Goal: Task Accomplishment & Management: Use online tool/utility

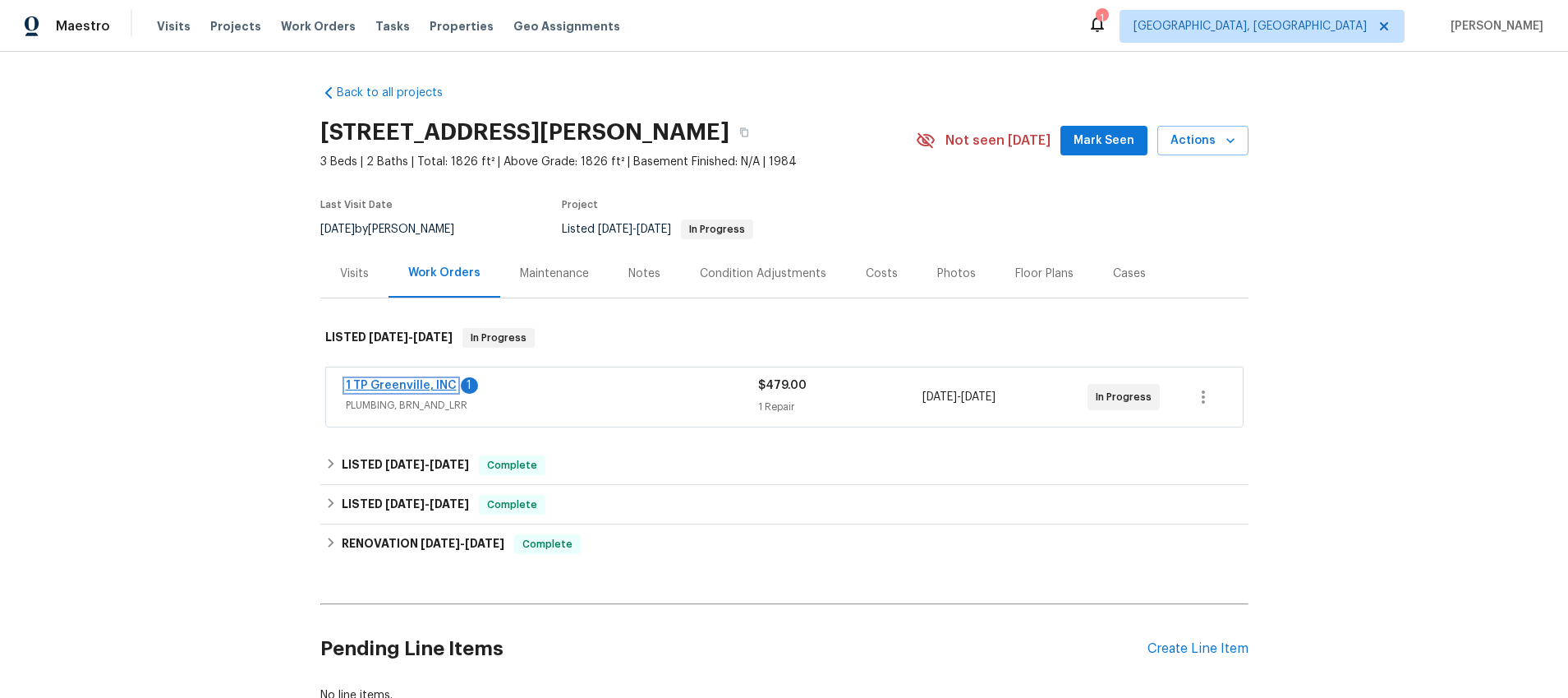
click at [382, 383] on link "1 TP Greenville, INC" at bounding box center [402, 386] width 111 height 11
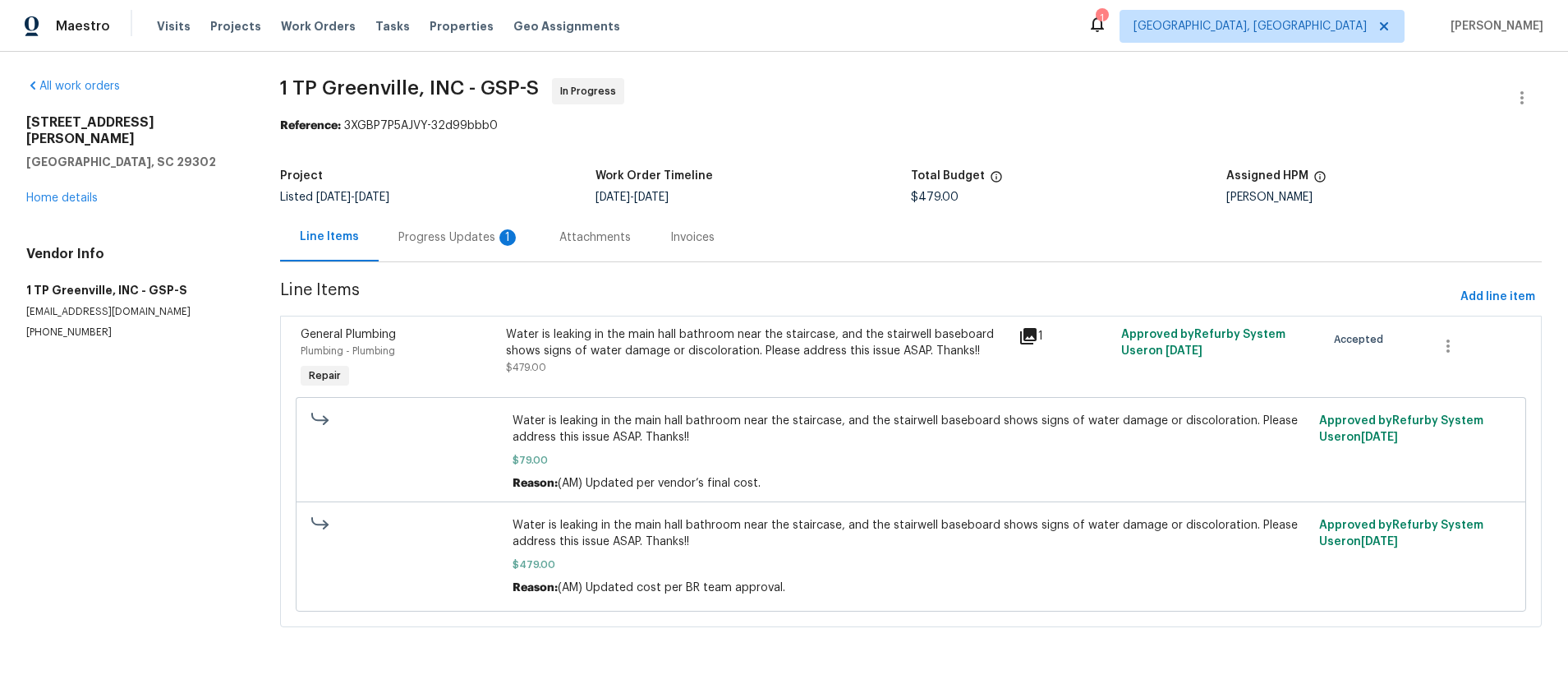
click at [1026, 336] on icon at bounding box center [1028, 336] width 16 height 16
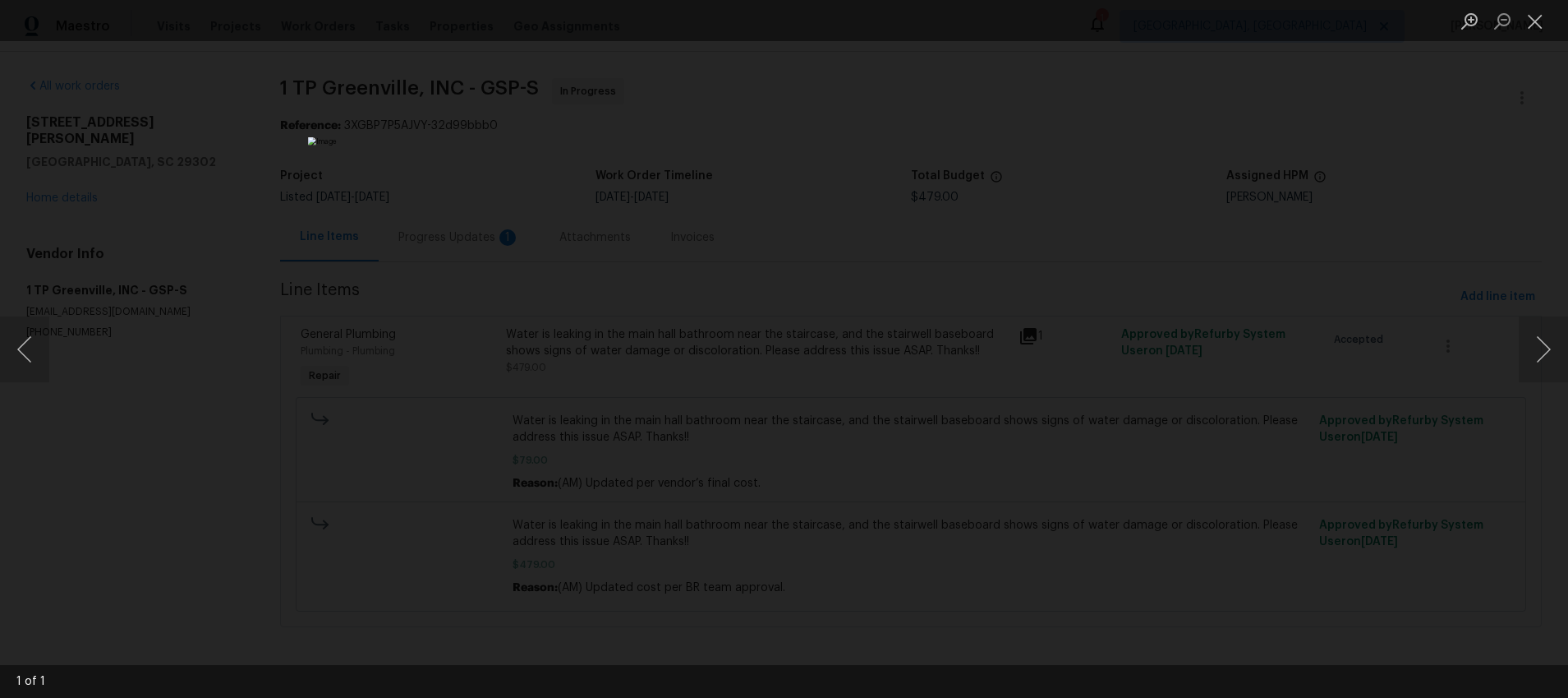
click at [1185, 318] on div "Lightbox" at bounding box center [784, 349] width 1568 height 698
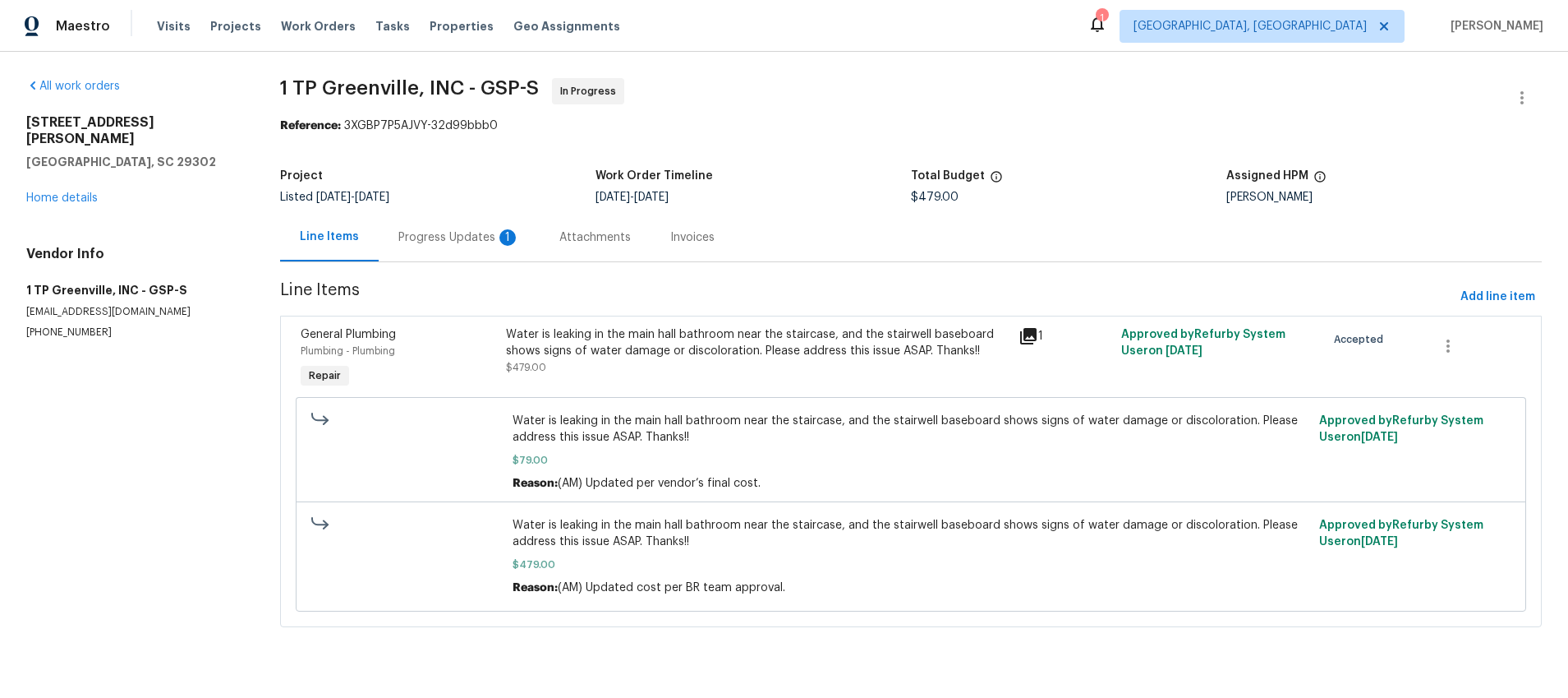
click at [1027, 337] on icon at bounding box center [1028, 336] width 20 height 20
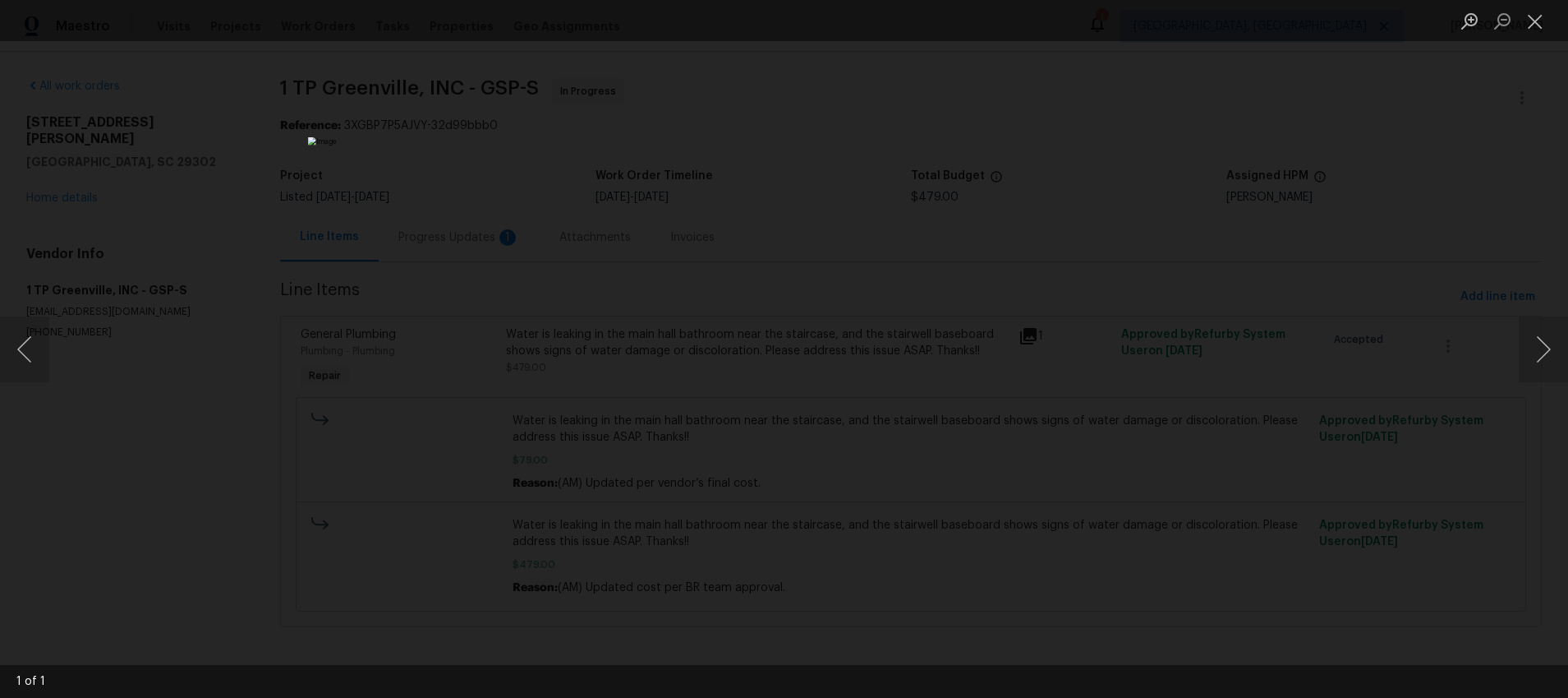
click at [1274, 234] on div "Lightbox" at bounding box center [784, 349] width 1568 height 698
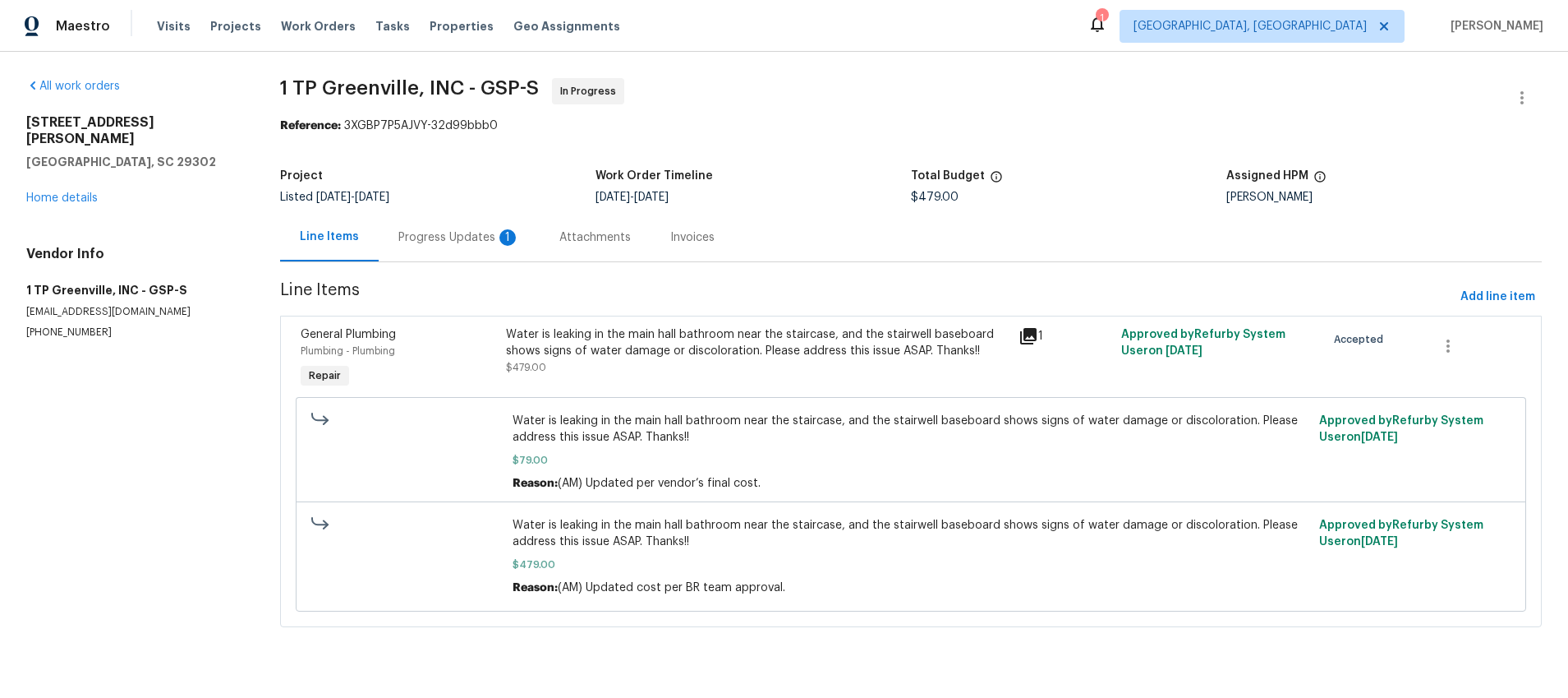
click at [437, 237] on div "Progress Updates 1" at bounding box center [459, 237] width 122 height 16
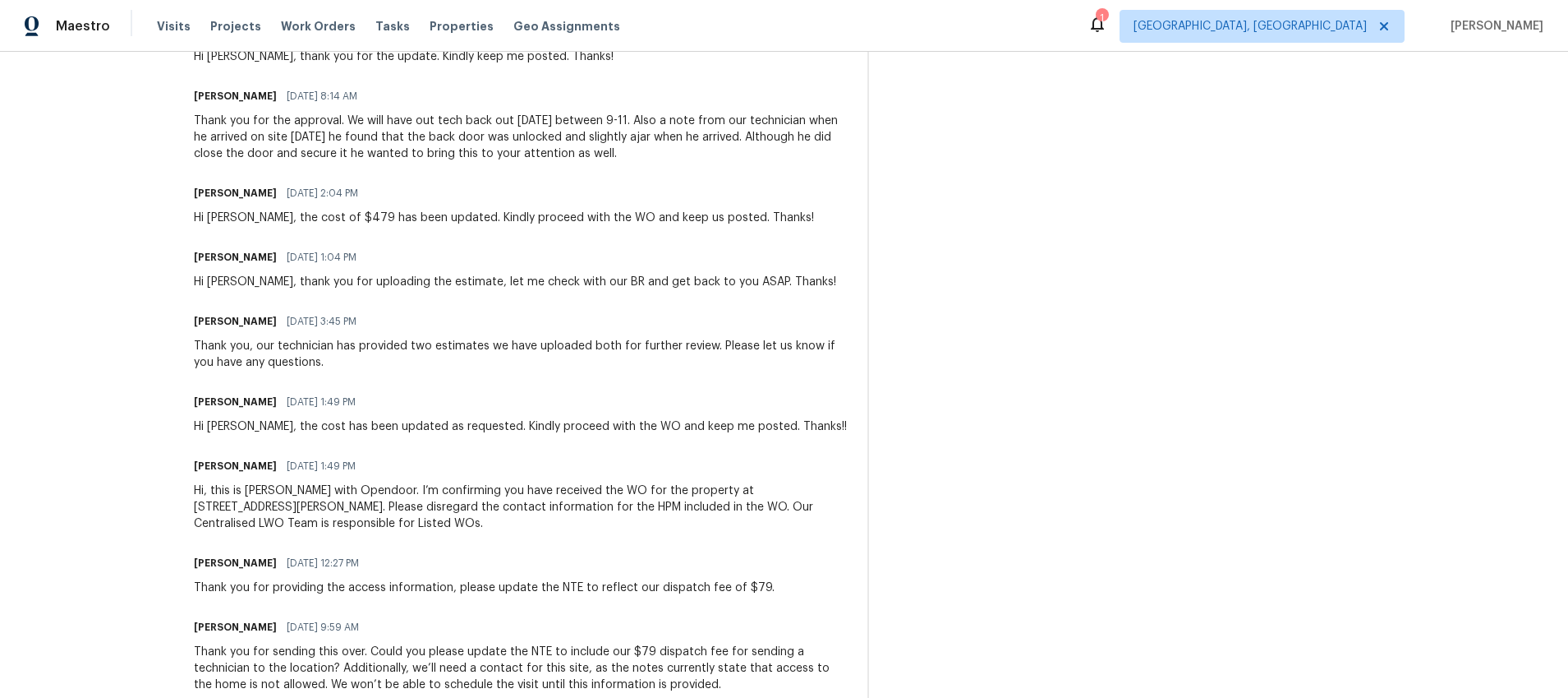
scroll to position [768, 0]
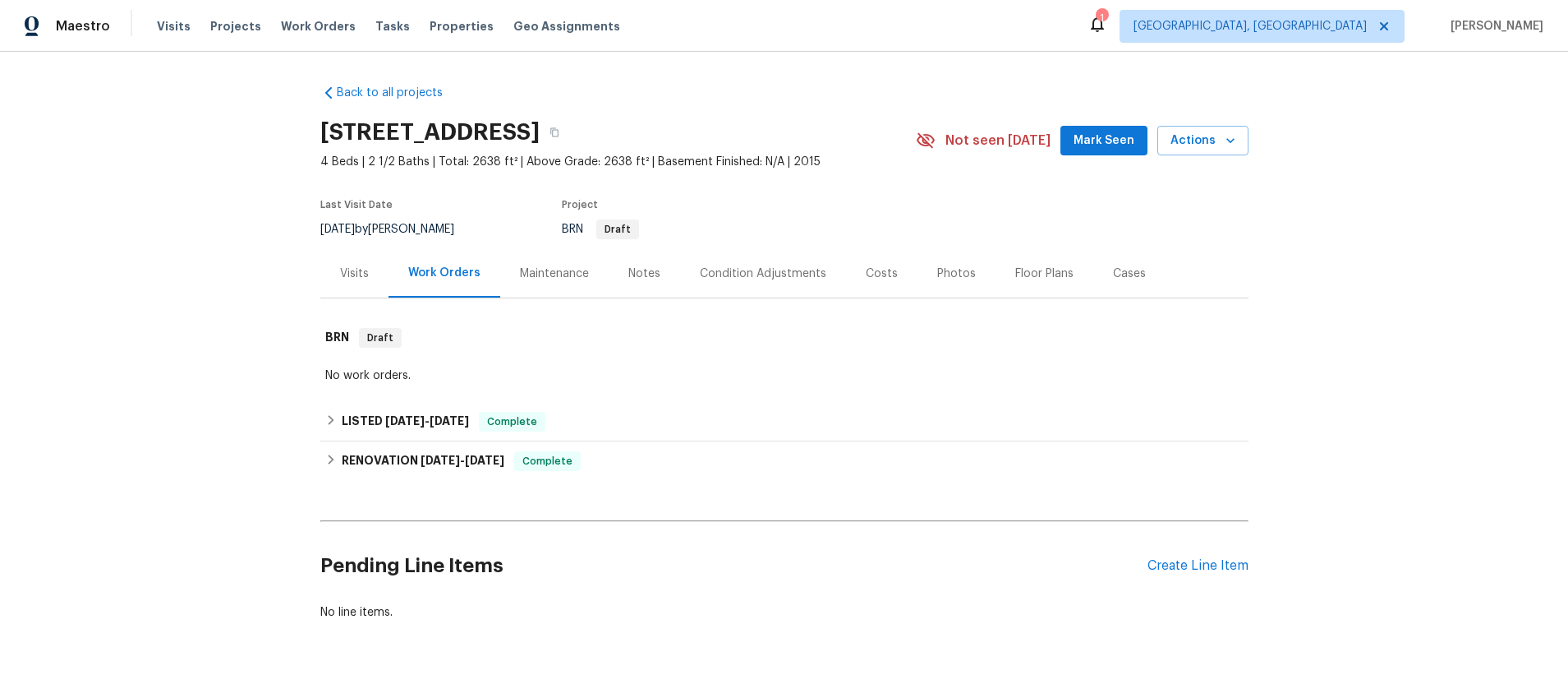
click at [357, 280] on div "Visits" at bounding box center [355, 273] width 28 height 16
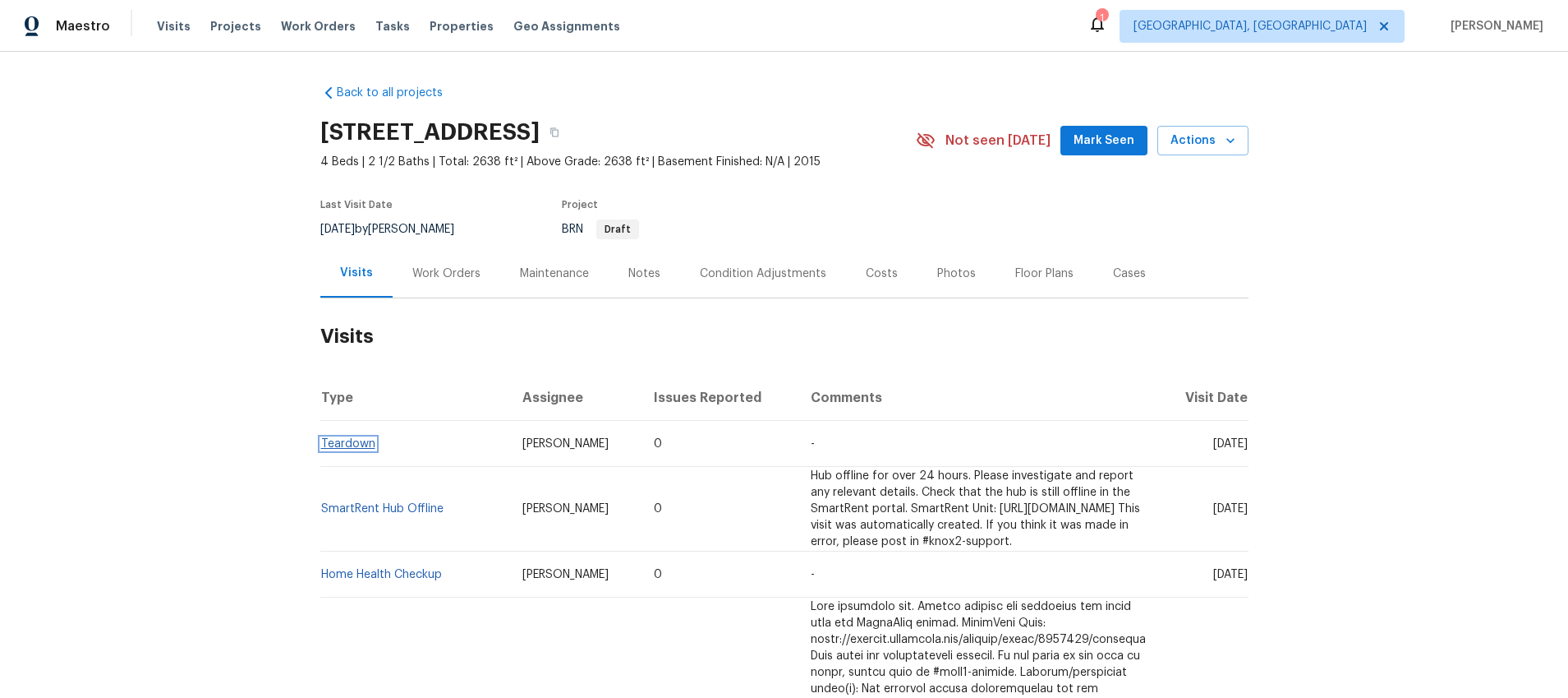
click at [348, 445] on link "Teardown" at bounding box center [349, 443] width 55 height 11
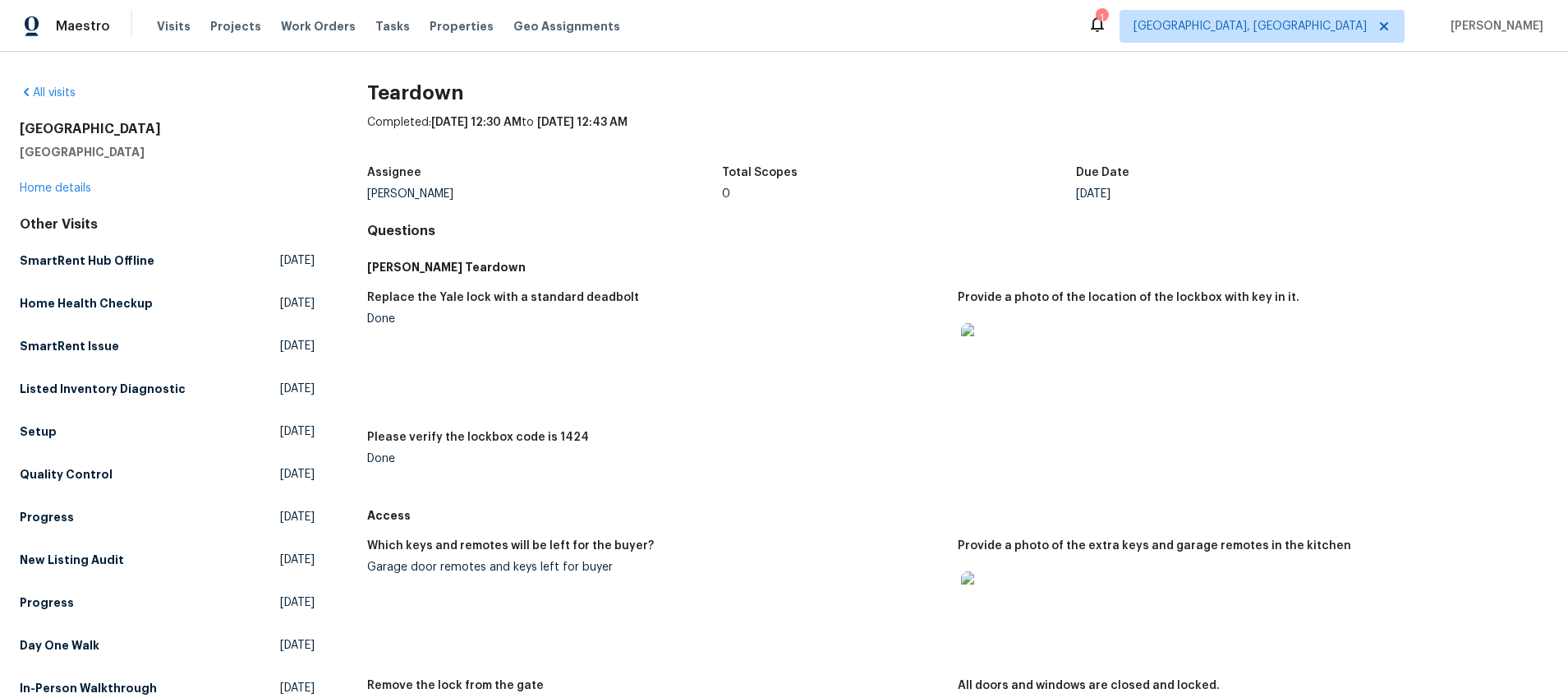
scroll to position [135, 0]
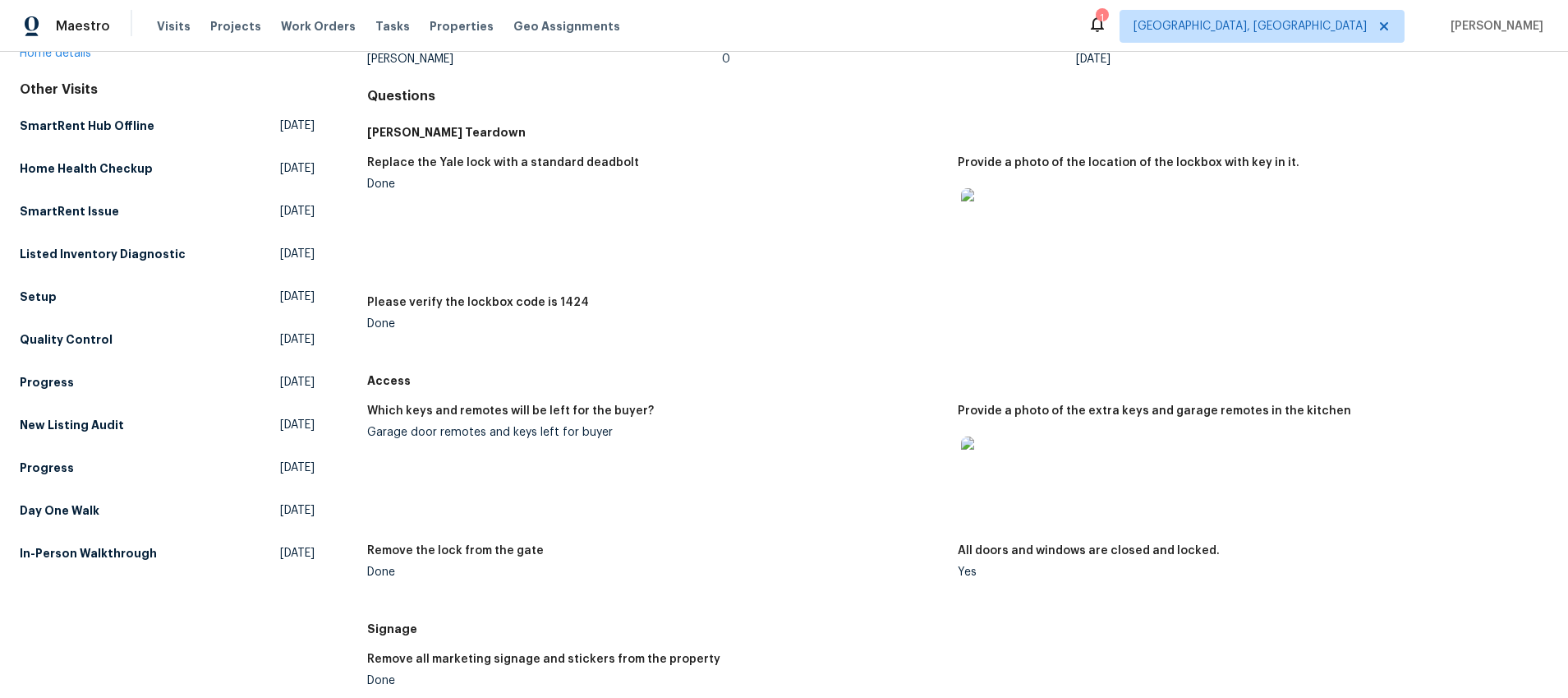
click at [1003, 214] on img at bounding box center [987, 215] width 53 height 53
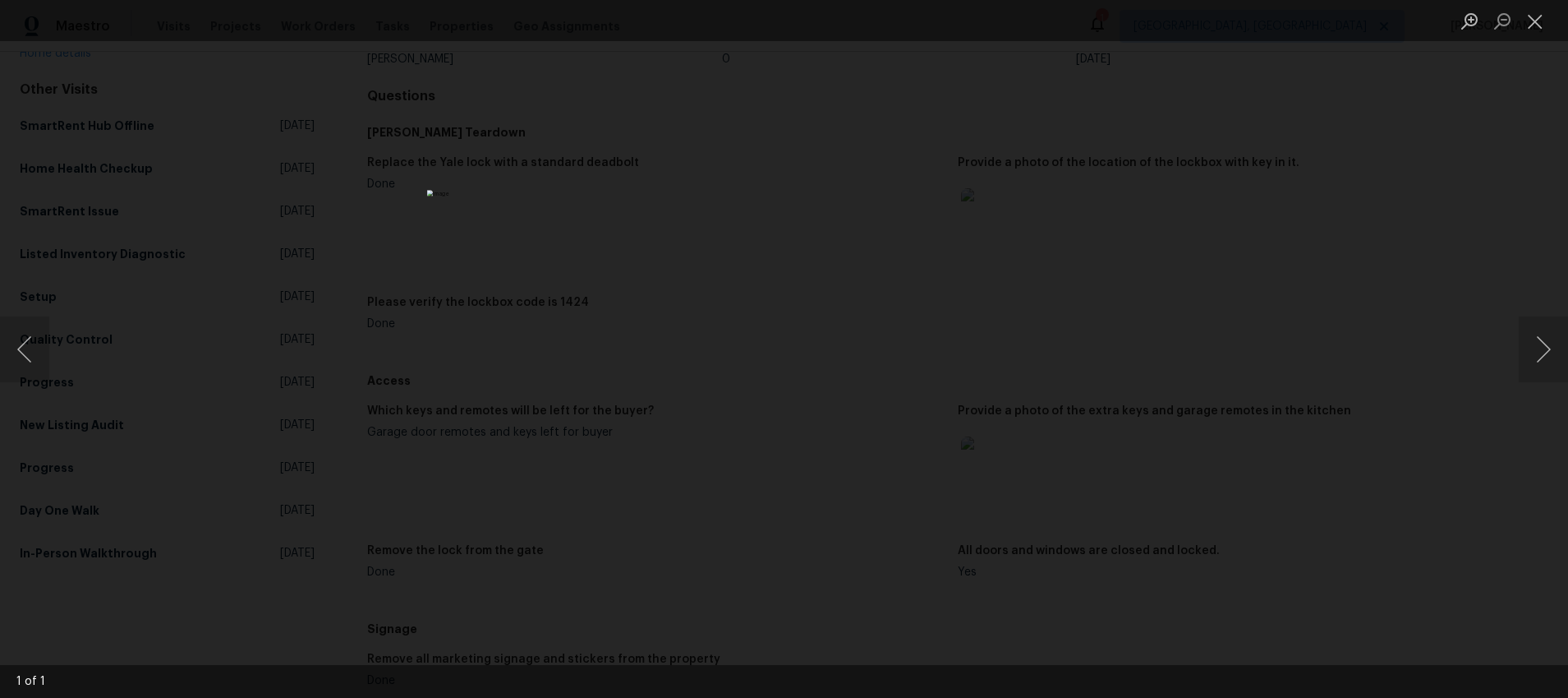
click at [1182, 341] on div "Lightbox" at bounding box center [784, 349] width 1568 height 698
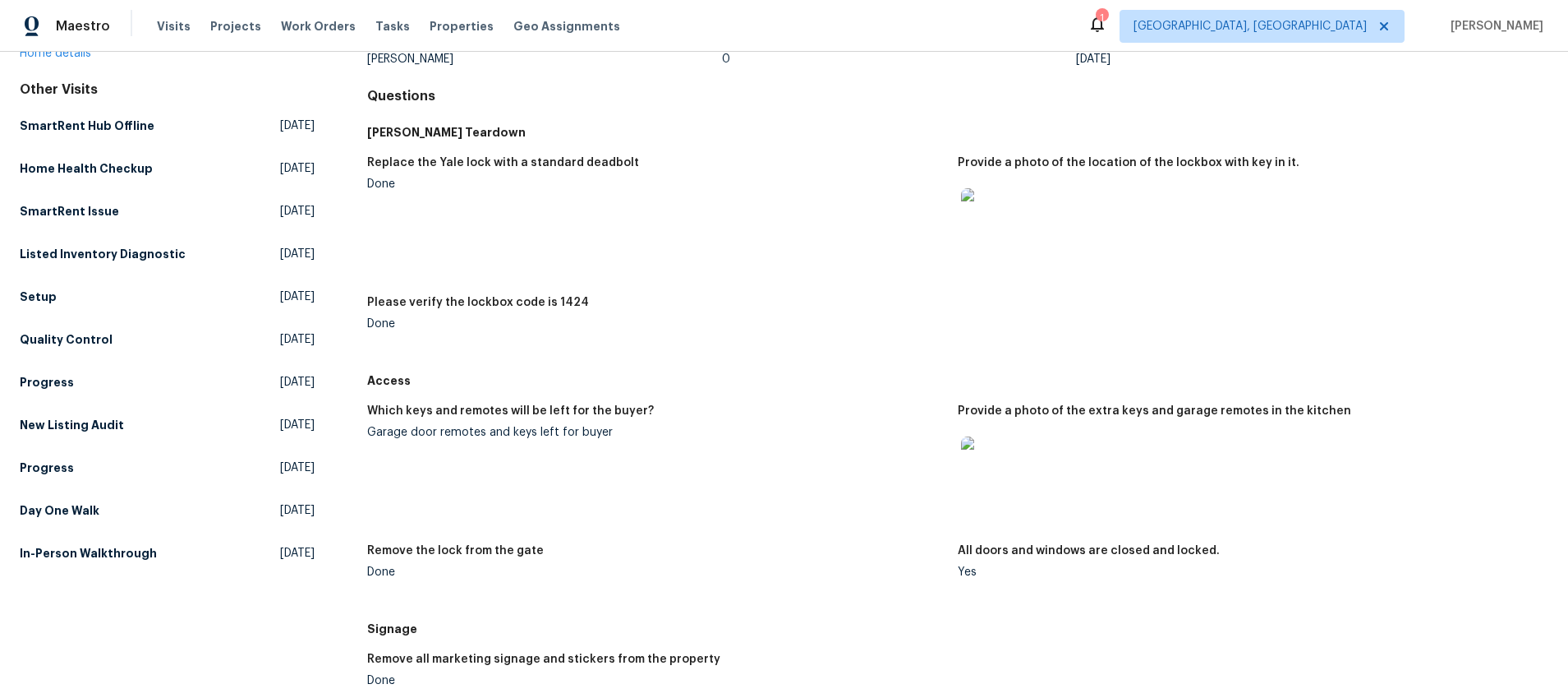
click at [986, 487] on img at bounding box center [987, 463] width 53 height 53
